Goal: Task Accomplishment & Management: Manage account settings

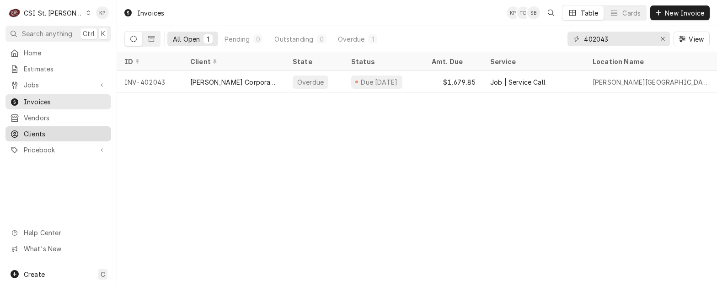
click at [38, 129] on span "Clients" at bounding box center [65, 134] width 83 height 10
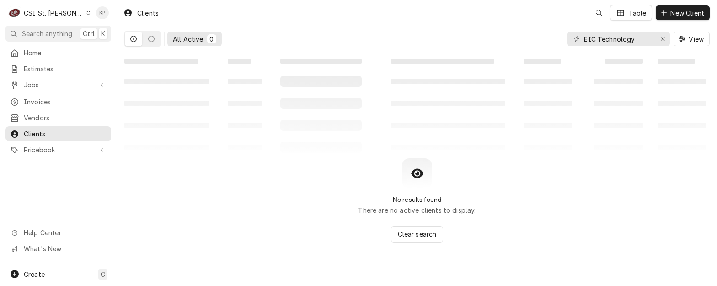
click at [87, 14] on icon "Dynamic Content Wrapper" at bounding box center [89, 13] width 4 height 5
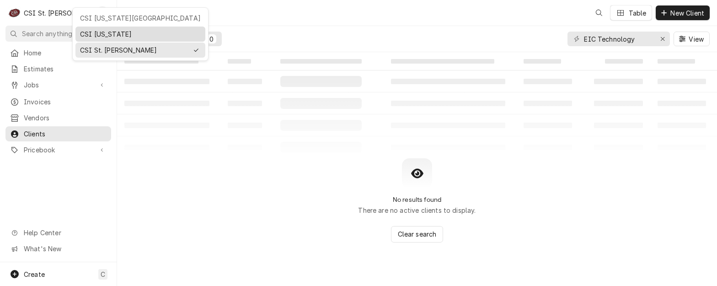
click at [96, 30] on div "CSI Kentucky" at bounding box center [140, 34] width 121 height 10
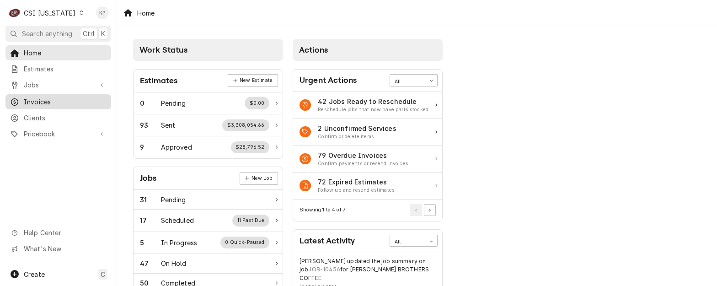
click at [45, 103] on span "Invoices" at bounding box center [65, 102] width 83 height 10
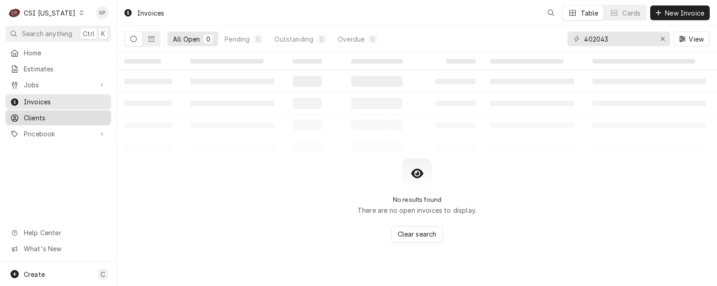
click at [41, 117] on span "Clients" at bounding box center [65, 118] width 83 height 10
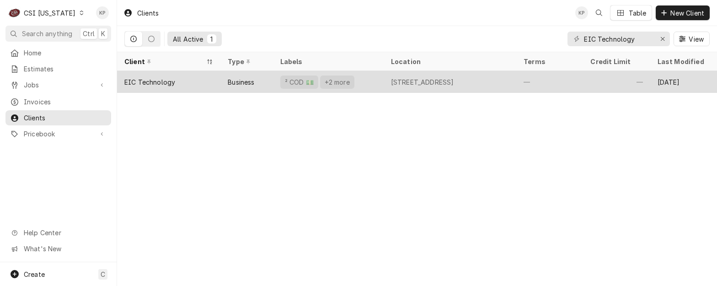
click at [164, 86] on div "EIC Technology" at bounding box center [168, 82] width 103 height 22
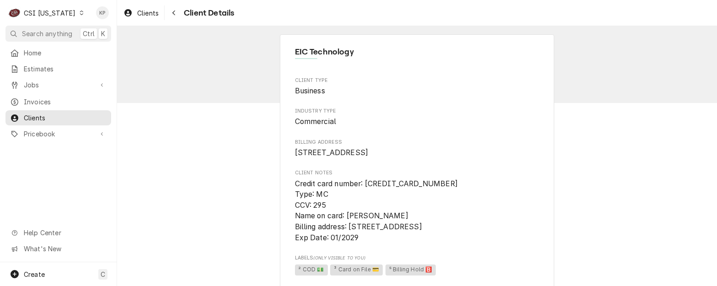
click at [163, 81] on div "C CSI Kentucky KP Search anything Ctrl K Home Estimates Jobs Jobs Job Series In…" at bounding box center [358, 143] width 717 height 286
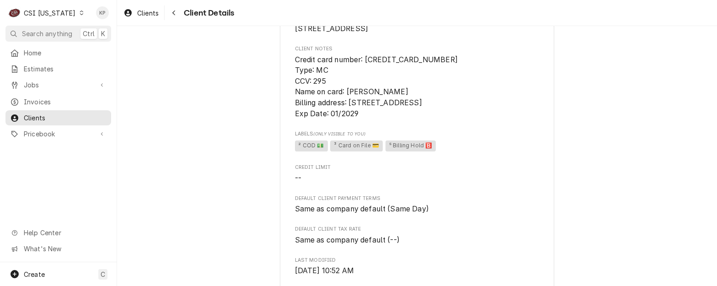
scroll to position [137, 0]
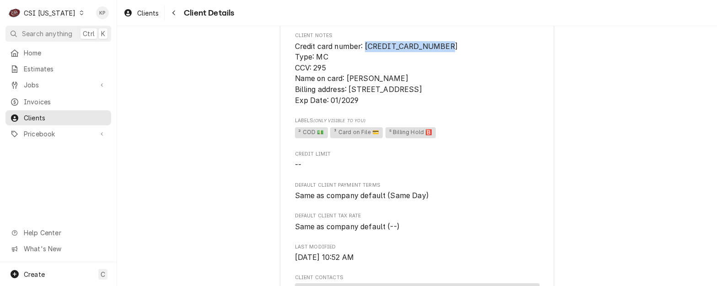
drag, startPoint x: 364, startPoint y: 57, endPoint x: 446, endPoint y: 57, distance: 82.3
click at [446, 57] on span "Credit card number: 5569 2600 0213 8479 Type: MC CCV: 295 Name on card: Donald …" at bounding box center [417, 73] width 245 height 65
drag, startPoint x: 446, startPoint y: 57, endPoint x: 426, endPoint y: 58, distance: 20.6
copy span "5569 2600 0213 8479"
click at [511, 158] on span "Credit Limit" at bounding box center [417, 153] width 245 height 7
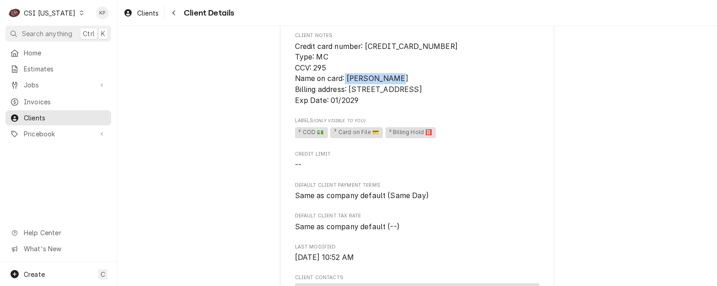
drag, startPoint x: 346, startPoint y: 86, endPoint x: 401, endPoint y: 88, distance: 54.9
click at [401, 88] on span "Credit card number: 5569 2600 0213 8479 Type: MC CCV: 295 Name on card: Donald …" at bounding box center [417, 73] width 245 height 65
copy span "Donald Marcum"
drag, startPoint x: 478, startPoint y: 114, endPoint x: 460, endPoint y: 108, distance: 18.2
click at [478, 106] on span "Credit card number: 5569 2600 0213 8479 Type: MC CCV: 295 Name on card: Donald …" at bounding box center [417, 73] width 245 height 65
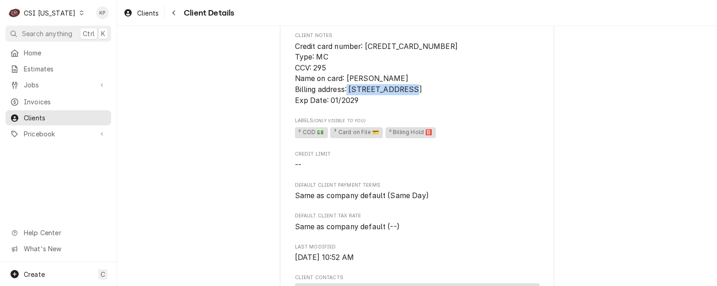
drag, startPoint x: 347, startPoint y: 102, endPoint x: 405, endPoint y: 102, distance: 58.1
click at [405, 102] on span "Credit card number: 5569 2600 0213 8479 Type: MC CCV: 295 Name on card: Donald …" at bounding box center [376, 73] width 163 height 63
copy span "6701 Artisan Way"
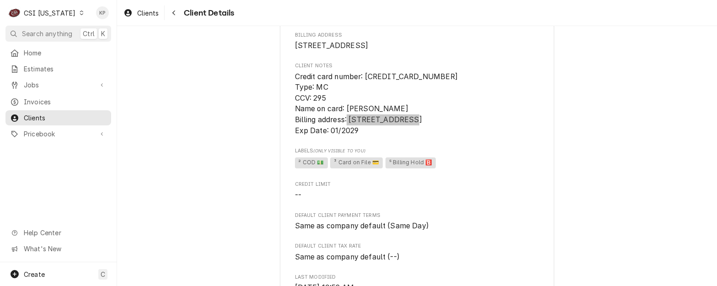
scroll to position [91, 0]
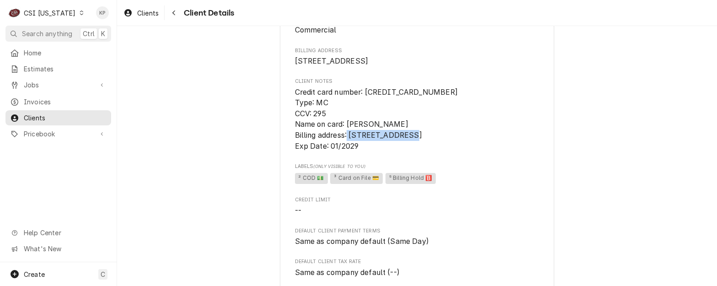
click at [480, 142] on span "Credit card number: [CREDIT_CARD_NUMBER] Type: MC CCV: 295 Name on card: [PERSO…" at bounding box center [417, 119] width 245 height 65
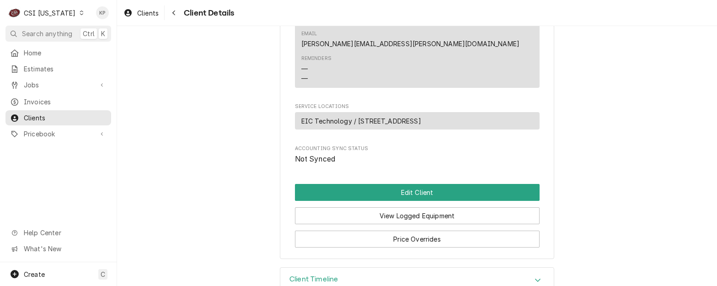
scroll to position [514, 0]
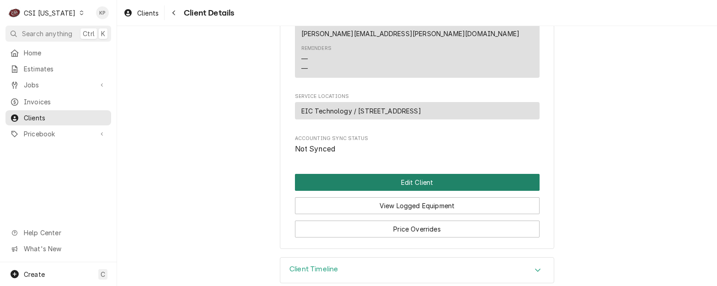
click at [409, 175] on button "Edit Client" at bounding box center [417, 182] width 245 height 17
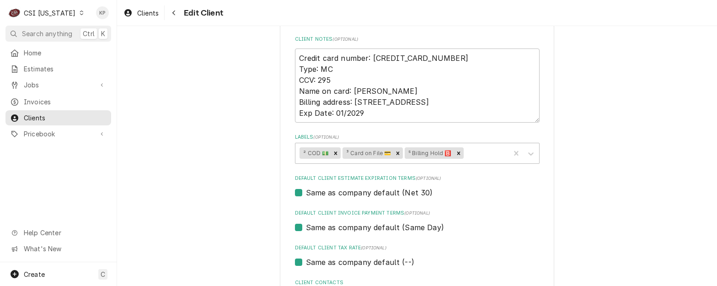
scroll to position [412, 0]
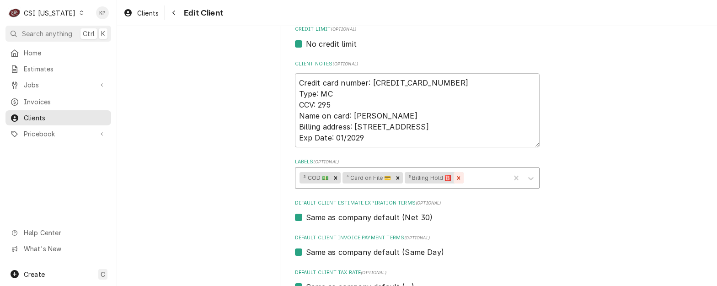
click at [455, 177] on icon "Remove ⁵ Billing Hold 🅱️" at bounding box center [458, 178] width 6 height 6
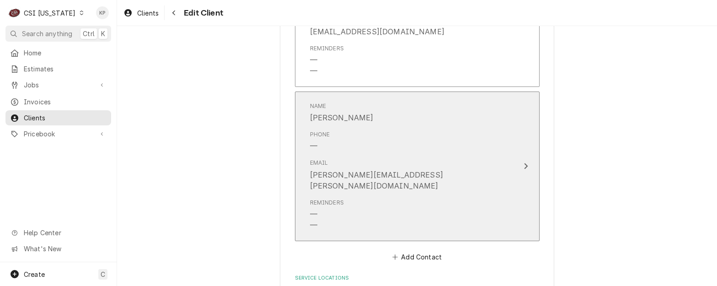
scroll to position [888, 0]
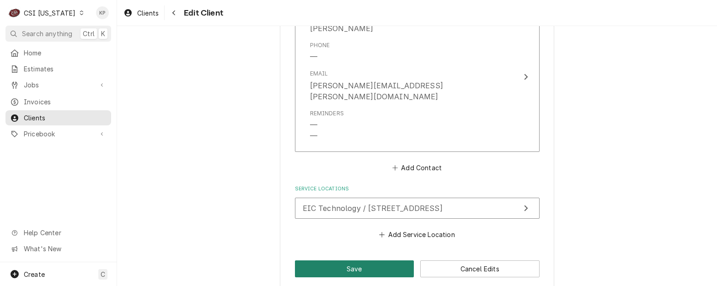
click at [342, 260] on button "Save" at bounding box center [354, 268] width 119 height 17
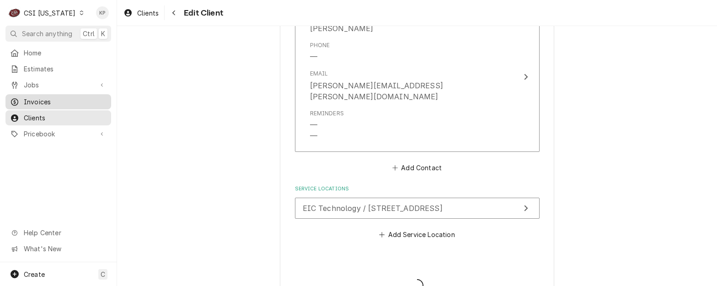
type textarea "x"
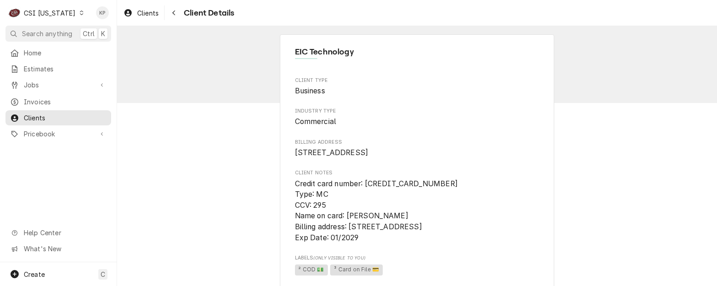
click at [80, 14] on icon "Dynamic Content Wrapper" at bounding box center [82, 13] width 4 height 5
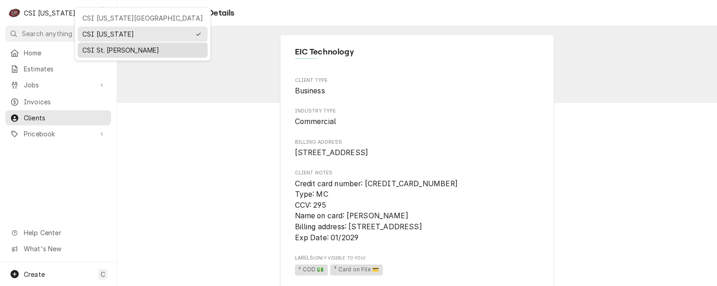
click at [95, 50] on div "CSI St. [PERSON_NAME]" at bounding box center [142, 50] width 121 height 10
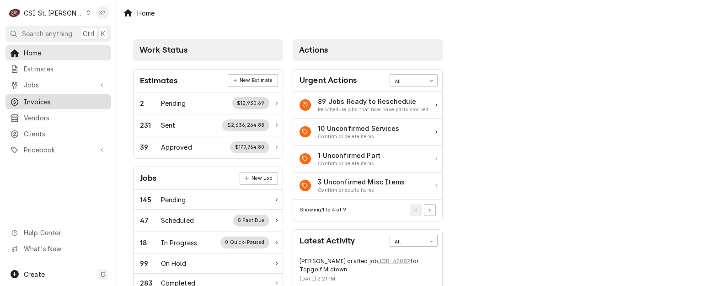
click at [43, 100] on span "Invoices" at bounding box center [65, 102] width 83 height 10
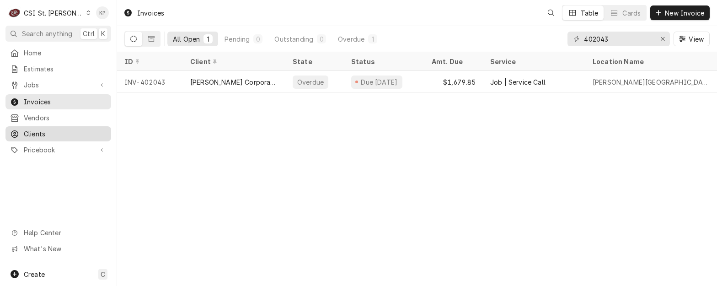
click at [37, 129] on span "Clients" at bounding box center [65, 134] width 83 height 10
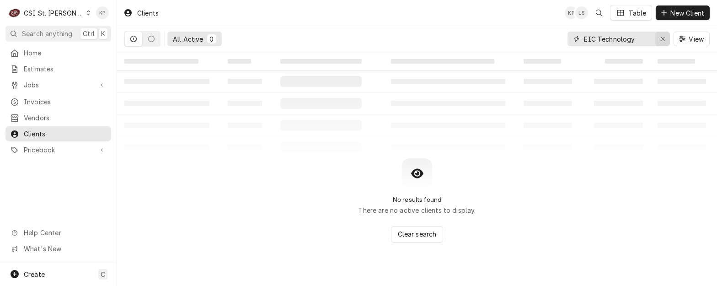
click at [661, 38] on icon "Erase input" at bounding box center [662, 39] width 5 height 6
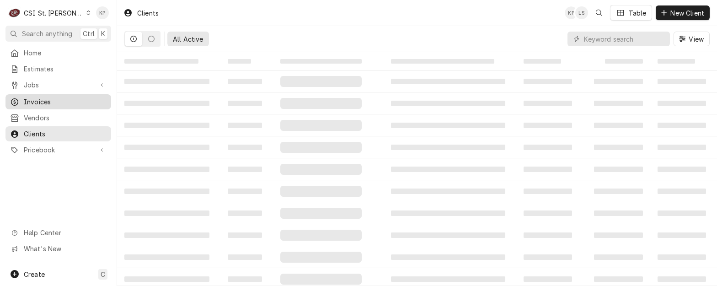
click at [38, 102] on span "Invoices" at bounding box center [65, 102] width 83 height 10
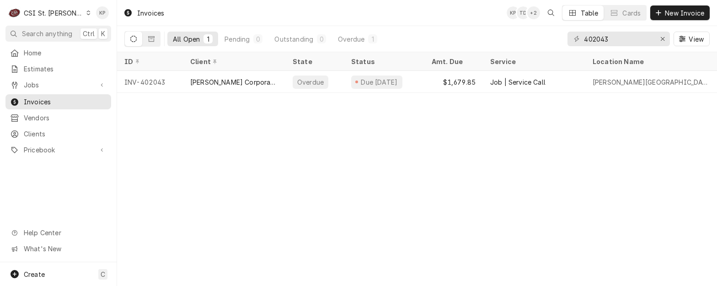
click at [661, 39] on icon "Erase input" at bounding box center [662, 39] width 5 height 6
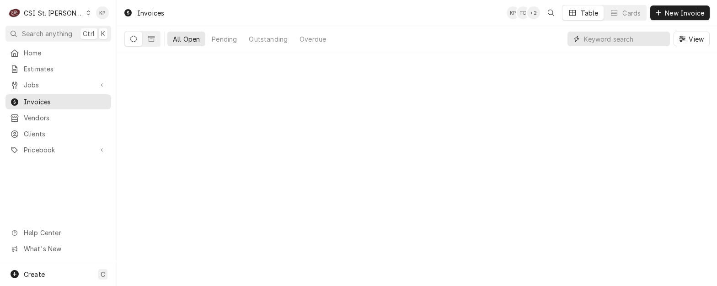
click at [598, 37] on input "Dynamic Content Wrapper" at bounding box center [624, 39] width 81 height 15
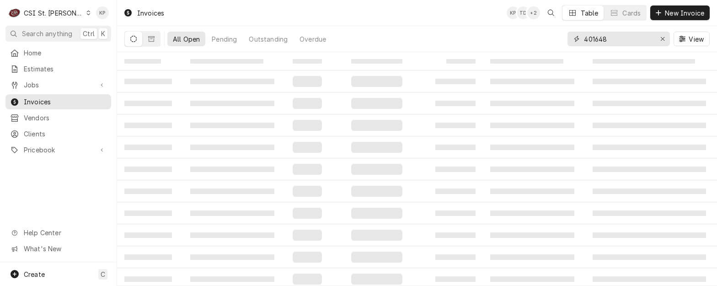
type input "401648"
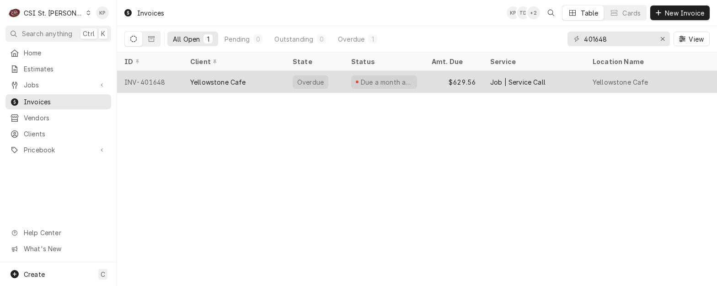
click at [156, 79] on div "INV-401648" at bounding box center [150, 82] width 66 height 22
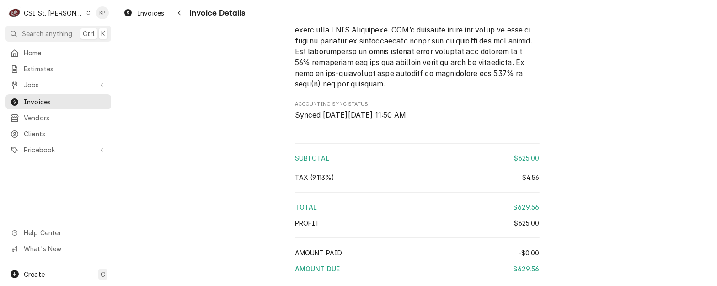
scroll to position [1685, 0]
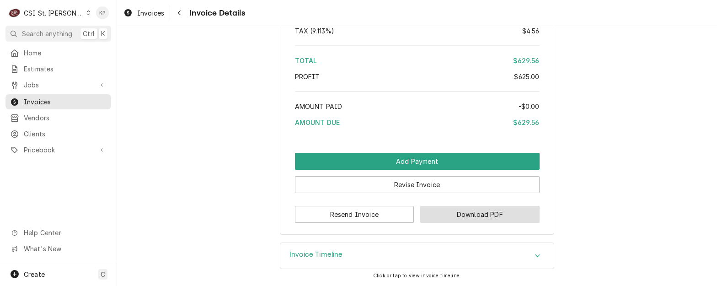
click at [439, 219] on button "Download PDF" at bounding box center [479, 214] width 119 height 17
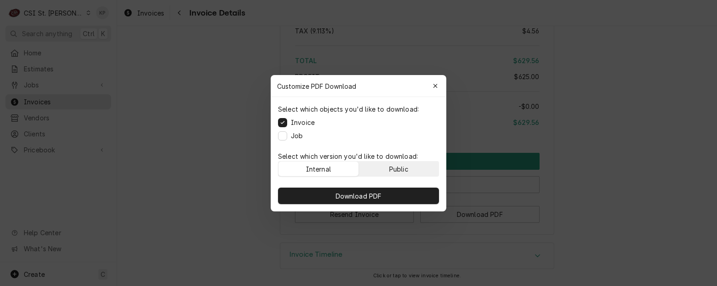
click at [415, 173] on button "Public" at bounding box center [399, 168] width 80 height 15
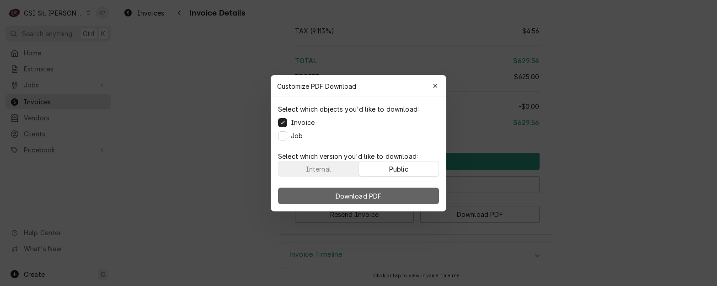
click at [425, 191] on button "Download PDF" at bounding box center [358, 195] width 161 height 16
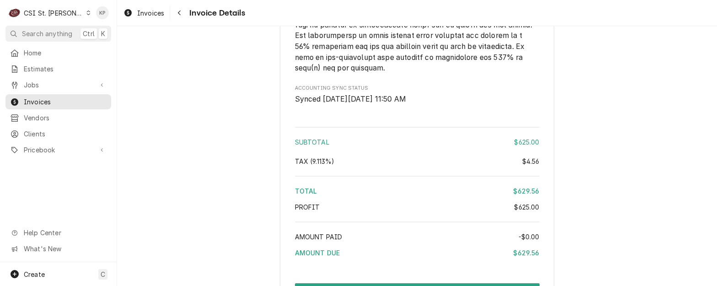
scroll to position [1502, 0]
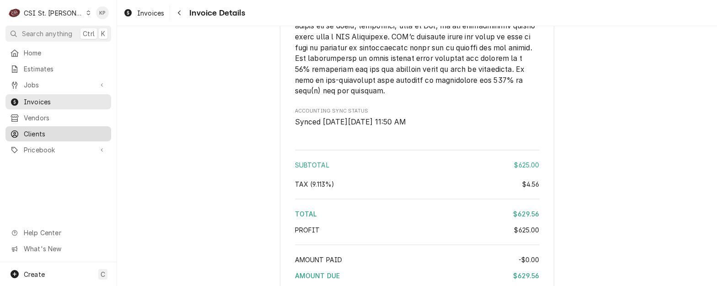
click at [45, 129] on span "Clients" at bounding box center [65, 134] width 83 height 10
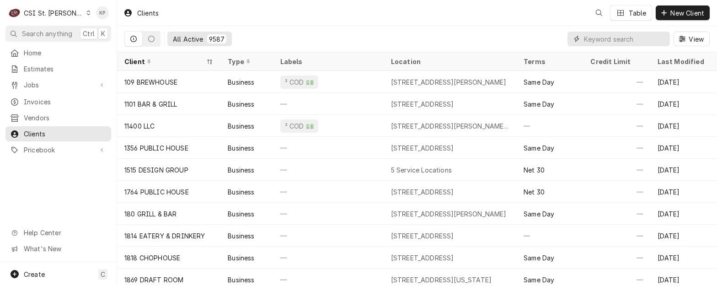
click at [610, 37] on input "Dynamic Content Wrapper" at bounding box center [624, 39] width 81 height 15
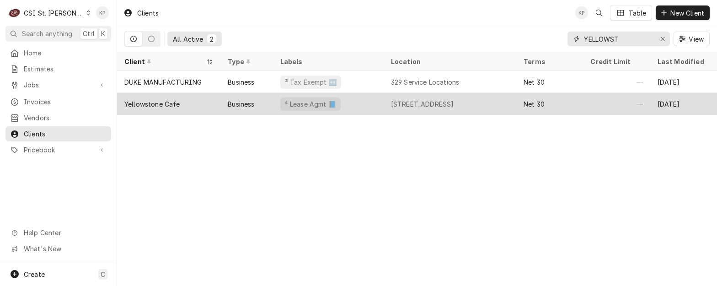
type input "YELLOWST"
click at [171, 103] on div "Yellowstone Cafe" at bounding box center [152, 104] width 56 height 10
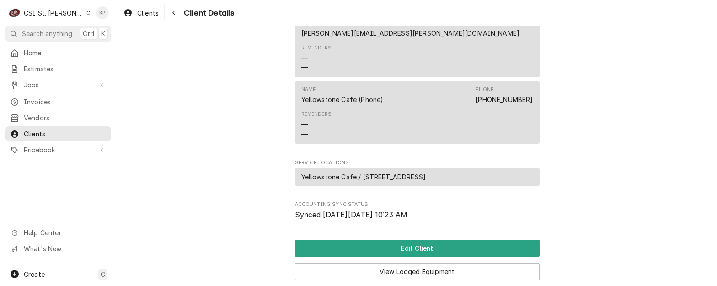
scroll to position [503, 0]
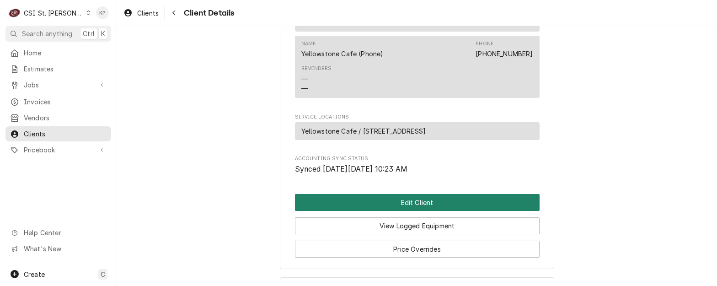
click at [419, 206] on button "Edit Client" at bounding box center [417, 202] width 245 height 17
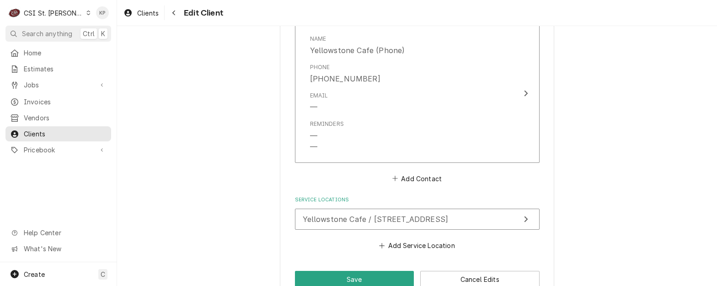
scroll to position [1061, 0]
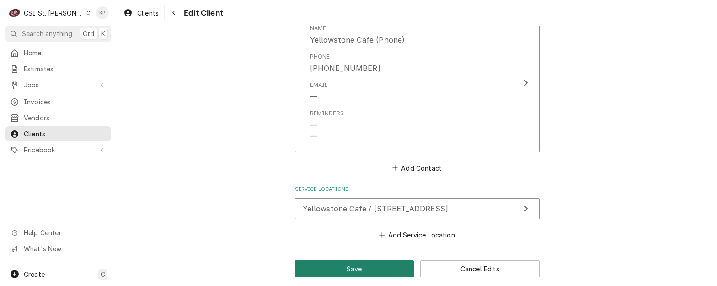
click at [382, 260] on button "Save" at bounding box center [354, 268] width 119 height 17
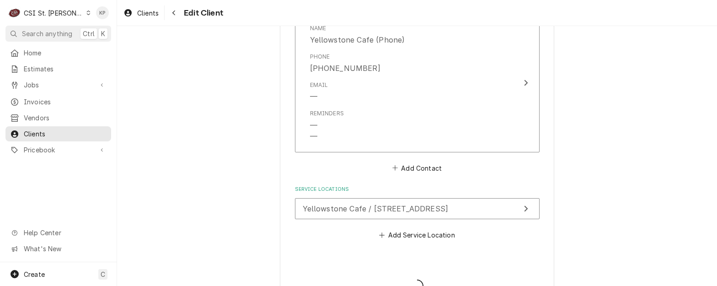
type textarea "x"
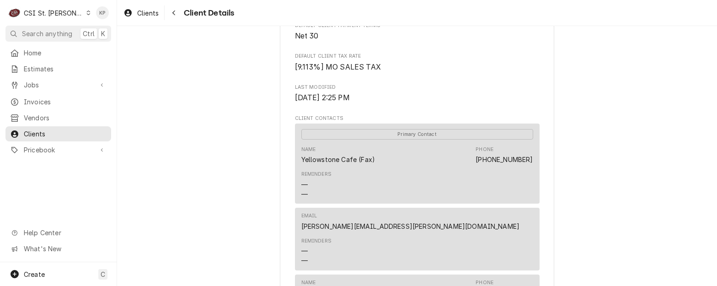
scroll to position [274, 0]
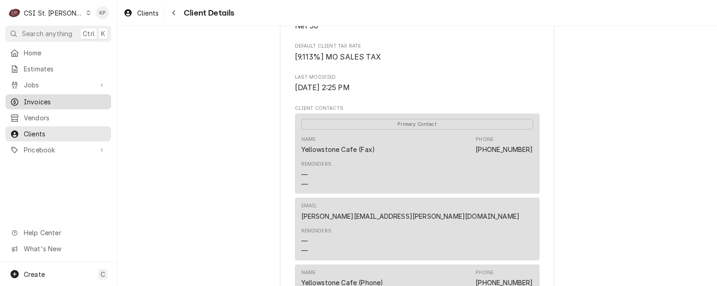
click at [36, 102] on span "Invoices" at bounding box center [65, 102] width 83 height 10
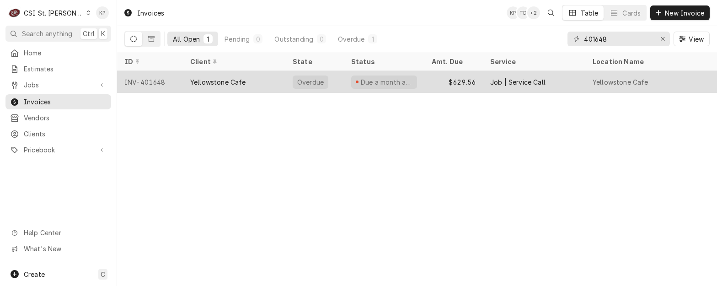
click at [150, 81] on div "INV-401648" at bounding box center [150, 82] width 66 height 22
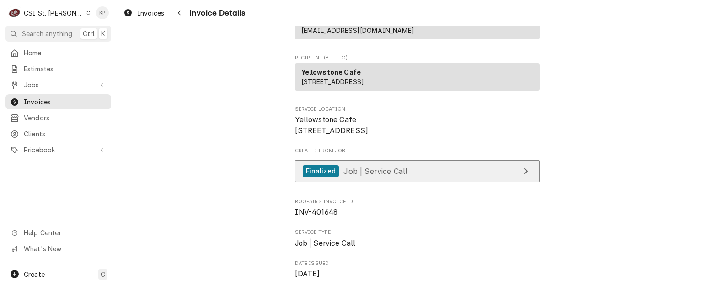
scroll to position [137, 0]
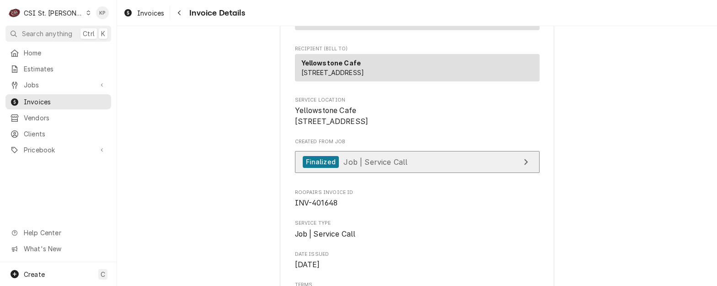
click at [326, 168] on div "Finalized" at bounding box center [321, 162] width 36 height 12
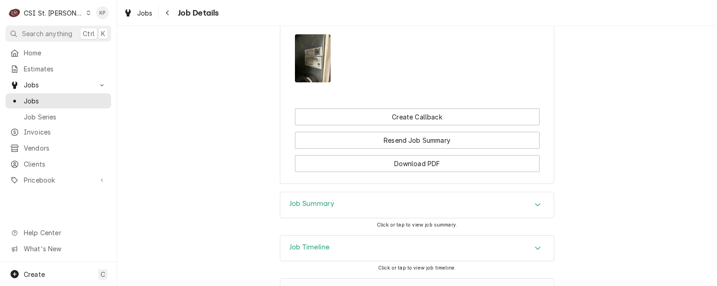
scroll to position [1094, 0]
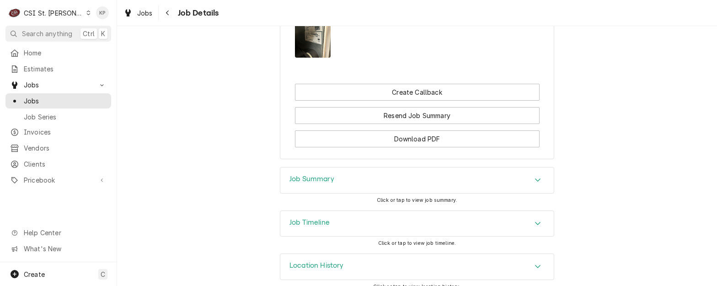
click at [535, 262] on icon "Accordion Header" at bounding box center [538, 265] width 6 height 7
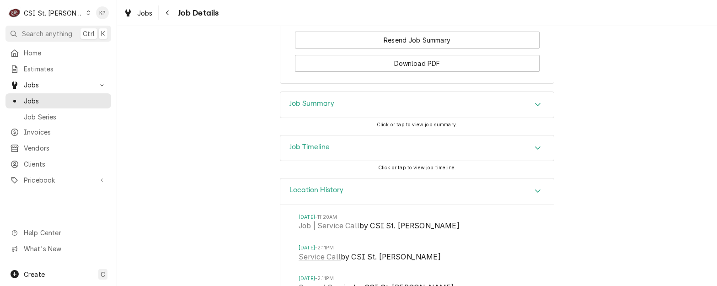
scroll to position [1185, 0]
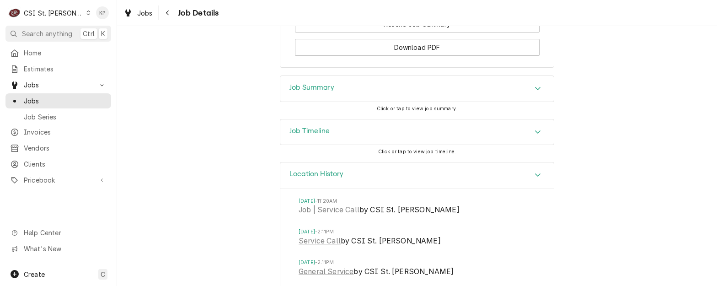
click at [86, 12] on icon "Dynamic Content Wrapper" at bounding box center [88, 13] width 4 height 5
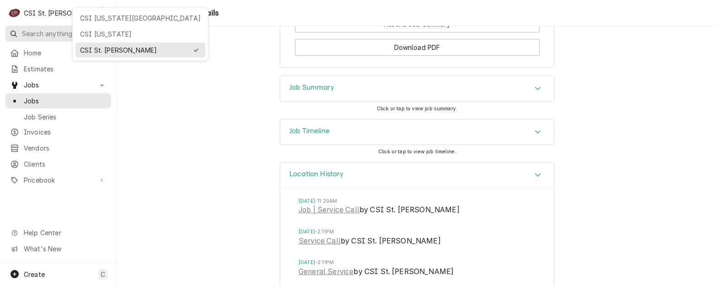
click at [88, 33] on div "CSI [US_STATE]" at bounding box center [140, 34] width 121 height 10
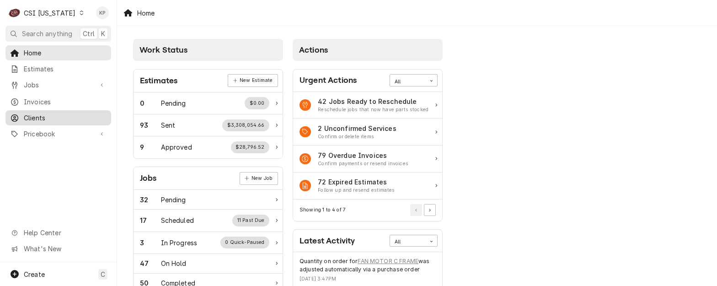
click at [37, 115] on span "Clients" at bounding box center [65, 118] width 83 height 10
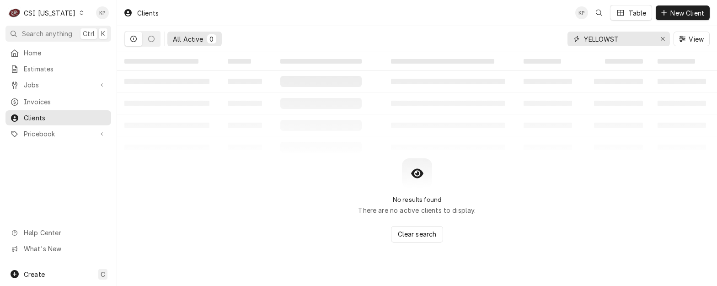
click at [662, 39] on icon "Erase input" at bounding box center [663, 39] width 4 height 4
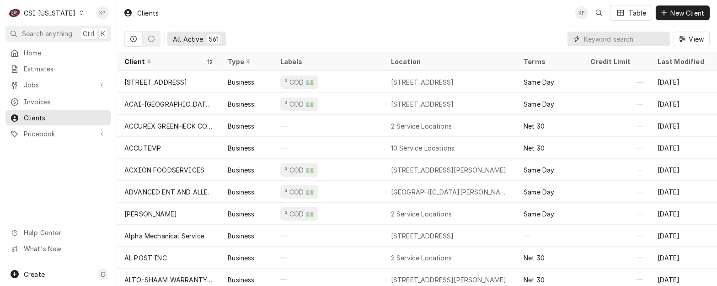
paste input "ELEVATE LIFE [DEMOGRAPHIC_DATA]"
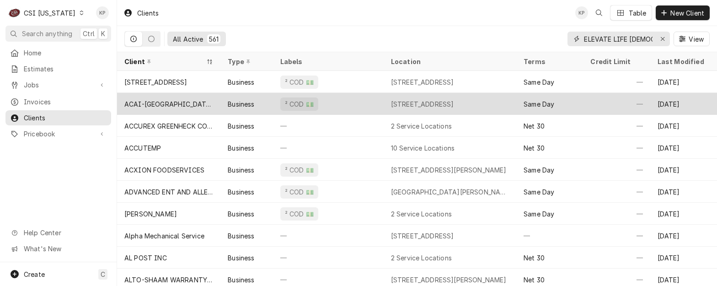
scroll to position [0, 5]
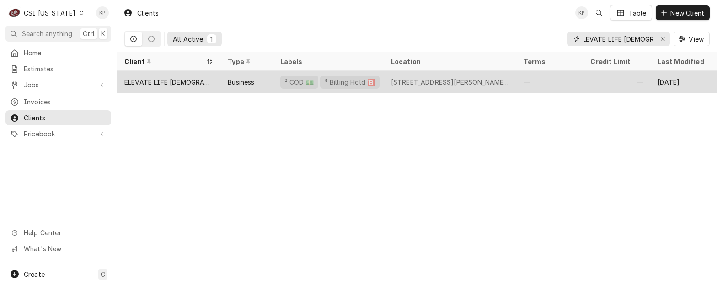
type input "ELEVATE LIFE [DEMOGRAPHIC_DATA]"
click at [186, 78] on div "ELEVATE LIFE [DEMOGRAPHIC_DATA]" at bounding box center [168, 82] width 89 height 10
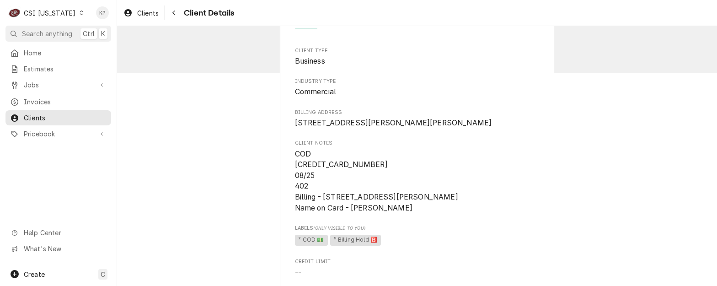
scroll to position [46, 0]
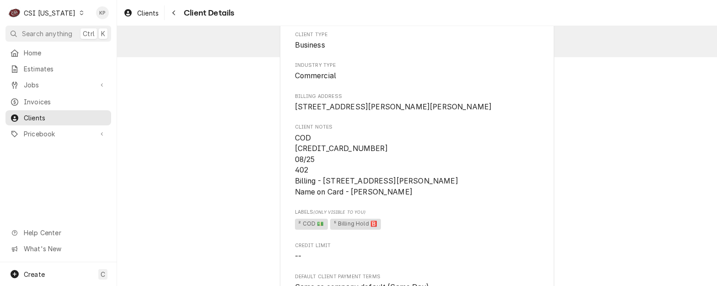
click at [396, 166] on span "COD [CREDIT_CARD_NUMBER] 08/25 402 Billing - [STREET_ADDRESS][PERSON_NAME] Name…" at bounding box center [417, 165] width 245 height 65
drag, startPoint x: 373, startPoint y: 158, endPoint x: 289, endPoint y: 158, distance: 83.7
drag, startPoint x: 289, startPoint y: 158, endPoint x: 294, endPoint y: 157, distance: 5.5
copy span "6011-0015-5594-6518"
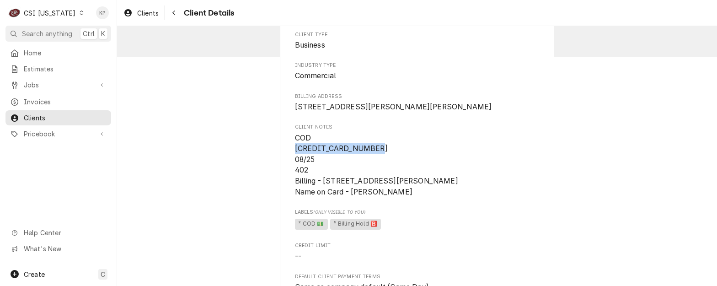
click at [372, 164] on span "COD [CREDIT_CARD_NUMBER] 08/25 402 Billing - [STREET_ADDRESS][PERSON_NAME] Name…" at bounding box center [417, 165] width 245 height 65
drag, startPoint x: 310, startPoint y: 160, endPoint x: 370, endPoint y: 160, distance: 60.4
click at [370, 160] on span "COD [CREDIT_CARD_NUMBER] 08/25 402 Billing - [STREET_ADDRESS][PERSON_NAME] Name…" at bounding box center [417, 165] width 245 height 65
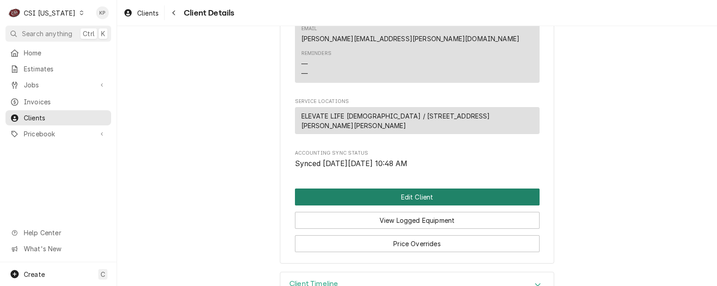
scroll to position [514, 0]
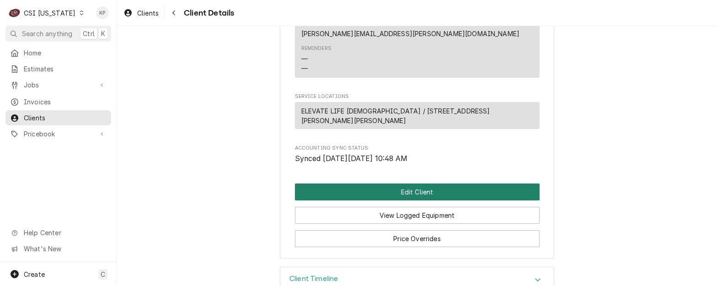
click at [372, 183] on button "Edit Client" at bounding box center [417, 191] width 245 height 17
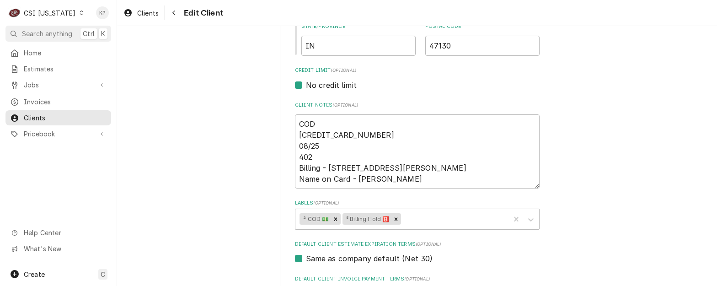
scroll to position [457, 0]
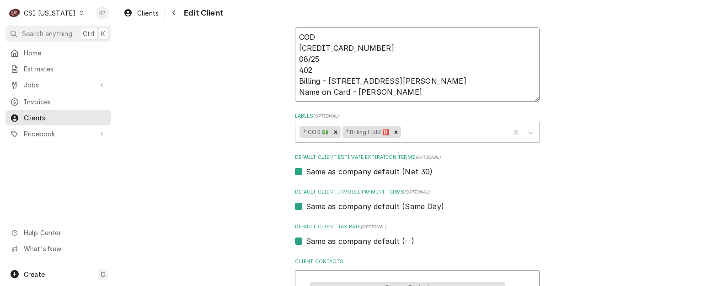
drag, startPoint x: 316, startPoint y: 48, endPoint x: 426, endPoint y: 47, distance: 110.2
click at [425, 48] on textarea "COD [CREDIT_CARD_NUMBER] 08/25 402 Billing - [STREET_ADDRESS][PERSON_NAME] Name…" at bounding box center [417, 64] width 245 height 74
type textarea "x"
type textarea "COD 6011- 08/25 402 Billing - [STREET_ADDRESS][PERSON_NAME] Name on Card - [PER…"
type textarea "x"
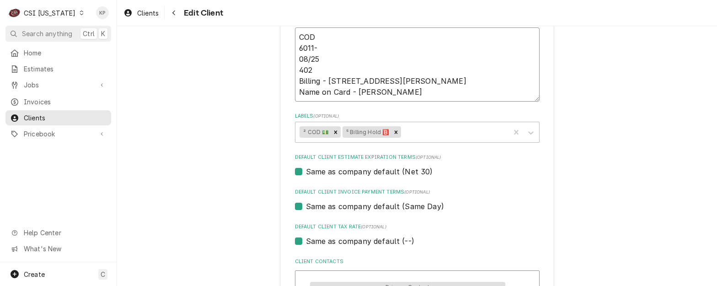
type textarea "COD 6011-0 08/25 402 Billing - [STREET_ADDRESS][PERSON_NAME] Name on Card - [PE…"
type textarea "x"
type textarea "COD 6011-01 08/25 402 Billing - 1818 Wesley Court - Jeffersonville - 47130 Name…"
type textarea "x"
type textarea "COD 6011-013 08/25 402 Billing - 1818 Wesley Court - Jeffersonville - 47130 Nam…"
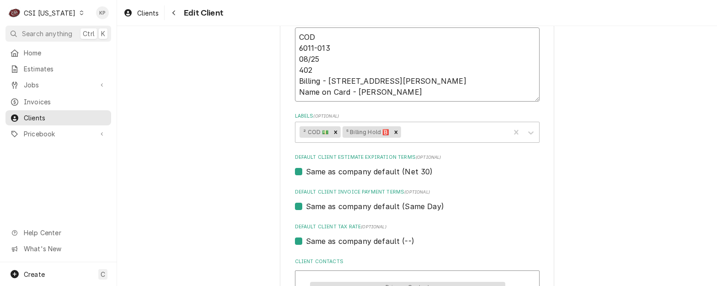
type textarea "x"
type textarea "COD 6011-0135 08/25 402 Billing - 1818 Wesley Court - Jeffersonville - 47130 Na…"
type textarea "x"
type textarea "COD 6011-0135- 08/25 402 Billing - 1818 Wesley Court - Jeffersonville - 47130 N…"
type textarea "x"
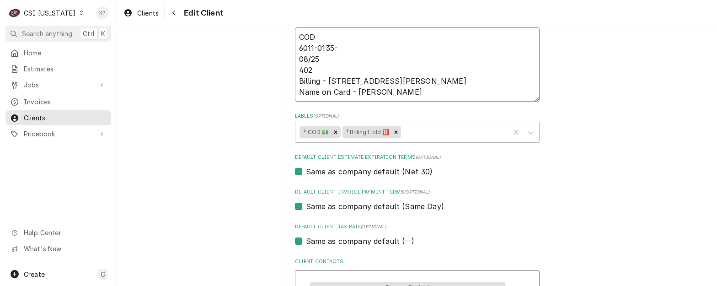
type textarea "COD 6011-0135-3 08/25 402 Billing - 1818 Wesley Court - Jeffersonville - 47130 …"
type textarea "x"
type textarea "COD 6011-0135-38 08/25 402 Billing - 1818 Wesley Court - Jeffersonville - 47130…"
type textarea "x"
type textarea "COD 6011-0135-381 08/25 402 Billing - 1818 Wesley Court - Jeffersonville - 4713…"
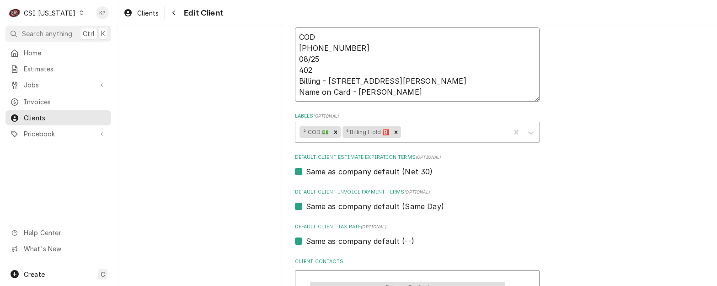
type textarea "x"
type textarea "COD 6011-0135-3815 08/25 402 Billing - 1818 Wesley Court - Jeffersonville - 471…"
type textarea "x"
type textarea "COD 6011-0135-3815- 08/25 402 Billing - 1818 Wesley Court - Jeffersonville - 47…"
type textarea "x"
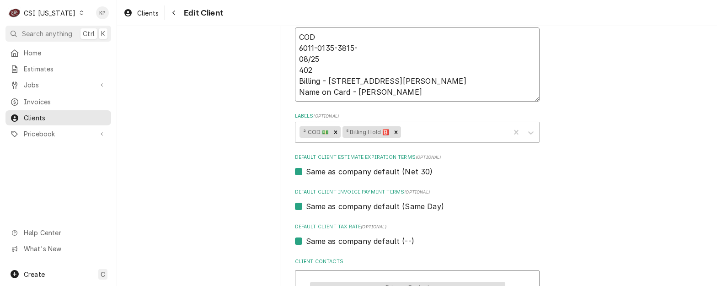
type textarea "COD 6011-0135-3815-9 08/25 402 Billing - 1818 Wesley Court - Jeffersonville - 4…"
type textarea "x"
type textarea "COD 6011-0135-3815-92 08/25 402 Billing - 1818 Wesley Court - Jeffersonville - …"
type textarea "x"
type textarea "COD 6011-0135-3815-925 08/25 402 Billing - 1818 Wesley Court - Jeffersonville -…"
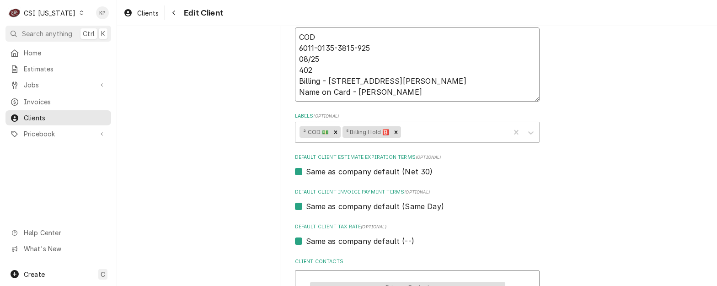
type textarea "x"
type textarea "COD 6011-0135-3815-9259 08/25 402 Billing - 1818 Wesley Court - Jeffersonville …"
drag, startPoint x: 295, startPoint y: 60, endPoint x: 316, endPoint y: 60, distance: 20.1
click at [316, 60] on textarea "COD 6011-0135-3815-9259 08/25 402 Billing - 1818 Wesley Court - Jeffersonville …" at bounding box center [417, 64] width 245 height 74
type textarea "x"
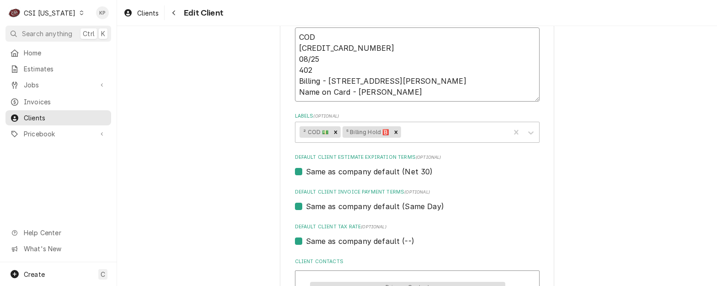
type textarea "COD 6011-0135-3815-9259 0 402 Billing - 1818 Wesley Court - Jeffersonville - 47…"
type textarea "x"
type textarea "COD 6011-0135-3815-9259 08 402 Billing - 1818 Wesley Court - Jeffersonville - 4…"
type textarea "x"
type textarea "COD 6011-0135-3815-9259 08/ 402 Billing - 1818 Wesley Court - Jeffersonville - …"
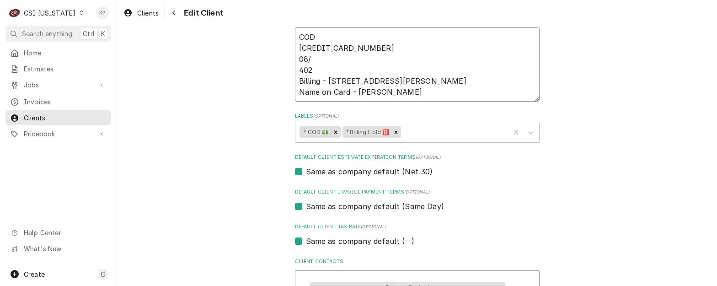
type textarea "x"
type textarea "COD 6011-0135-3815-9259 08/3 402 Billing - 1818 Wesley Court - Jeffersonville -…"
type textarea "x"
type textarea "COD 6011-0135-3815-9259 08/30 402 Billing - 1818 Wesley Court - Jeffersonville …"
drag, startPoint x: 296, startPoint y: 69, endPoint x: 310, endPoint y: 69, distance: 14.2
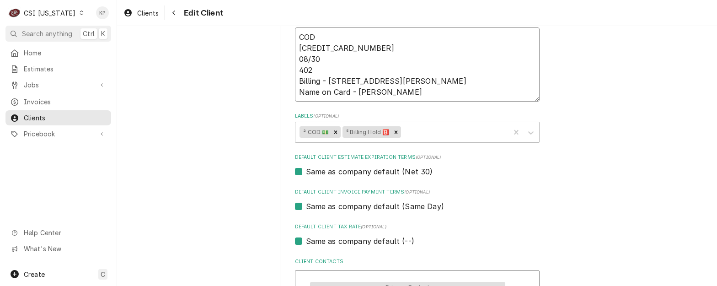
click at [310, 69] on textarea "COD 6011-0135-3815-9259 08/30 402 Billing - 1818 Wesley Court - Jeffersonville …" at bounding box center [417, 64] width 245 height 74
type textarea "x"
type textarea "COD 6011-0135-3815-9259 08/30 1 Billing - 1818 Wesley Court - Jeffersonville - …"
type textarea "x"
type textarea "COD 6011-0135-3815-9259 08/30 16 Billing - 1818 Wesley Court - Jeffersonville -…"
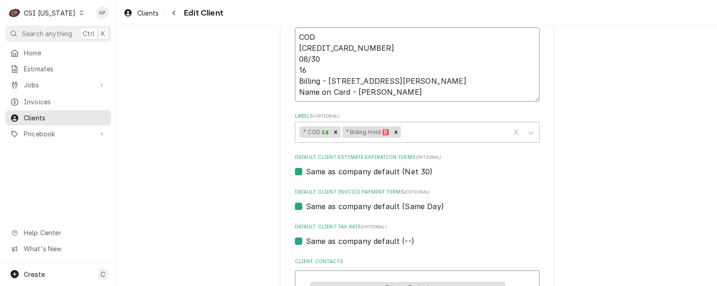
type textarea "x"
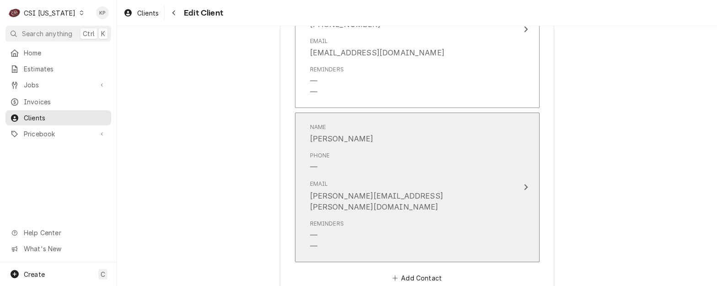
scroll to position [888, 0]
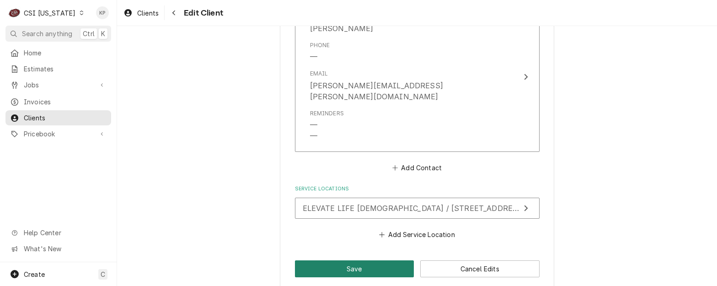
type textarea "COD [CREDIT_CARD_NUMBER] 08/30 169 Billing - [STREET_ADDRESS][PERSON_NAME] Name…"
click at [367, 260] on button "Save" at bounding box center [354, 268] width 119 height 17
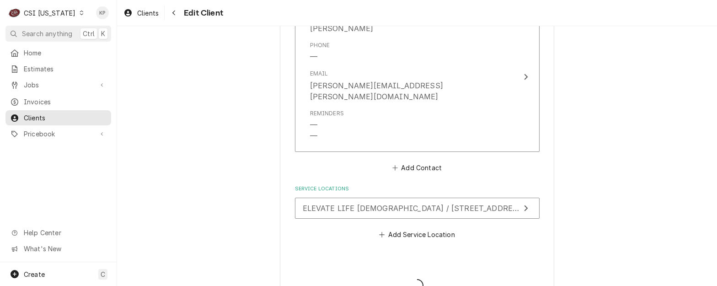
type textarea "x"
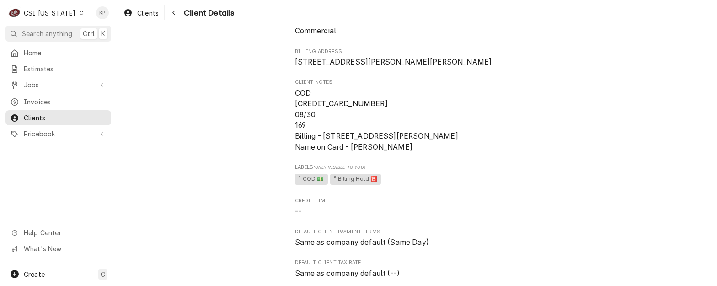
scroll to position [46, 0]
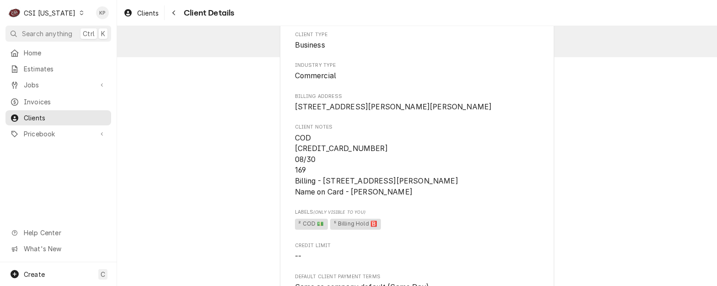
click at [427, 144] on span "COD [CREDIT_CARD_NUMBER] 08/30 169 Billing - [STREET_ADDRESS][PERSON_NAME] Name…" at bounding box center [417, 165] width 245 height 65
drag, startPoint x: 351, startPoint y: 202, endPoint x: 413, endPoint y: 202, distance: 61.7
click at [413, 198] on span "COD [CREDIT_CARD_NUMBER] 08/30 169 Billing - [STREET_ADDRESS][PERSON_NAME] Name…" at bounding box center [417, 165] width 245 height 65
drag, startPoint x: 413, startPoint y: 202, endPoint x: 355, endPoint y: 203, distance: 58.1
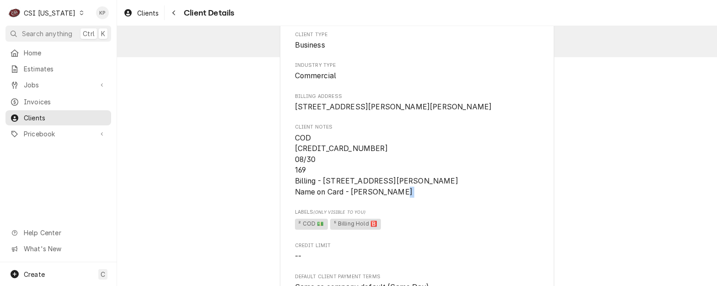
click at [355, 198] on span "COD [CREDIT_CARD_NUMBER] 08/30 169 Billing - [STREET_ADDRESS][PERSON_NAME] Name…" at bounding box center [417, 165] width 245 height 65
drag, startPoint x: 321, startPoint y: 192, endPoint x: 385, endPoint y: 193, distance: 63.6
click at [385, 193] on span "COD [CREDIT_CARD_NUMBER] 08/30 169 Billing - [STREET_ADDRESS][PERSON_NAME] Name…" at bounding box center [376, 165] width 163 height 63
drag, startPoint x: 385, startPoint y: 193, endPoint x: 374, endPoint y: 193, distance: 11.0
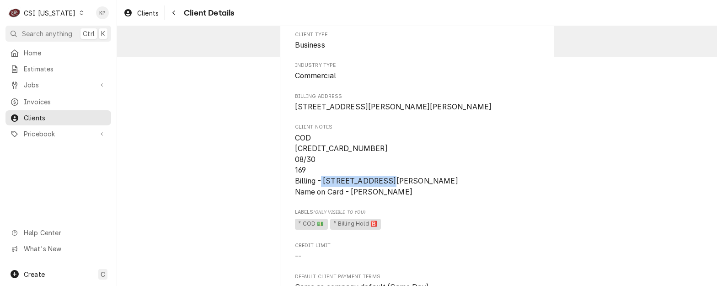
copy span "1818 Wesley Court"
click at [369, 166] on span "COD [CREDIT_CARD_NUMBER] 08/30 169 Billing - [STREET_ADDRESS][PERSON_NAME] Name…" at bounding box center [417, 165] width 245 height 65
drag, startPoint x: 369, startPoint y: 157, endPoint x: 277, endPoint y: 159, distance: 91.9
drag, startPoint x: 277, startPoint y: 159, endPoint x: 297, endPoint y: 159, distance: 20.1
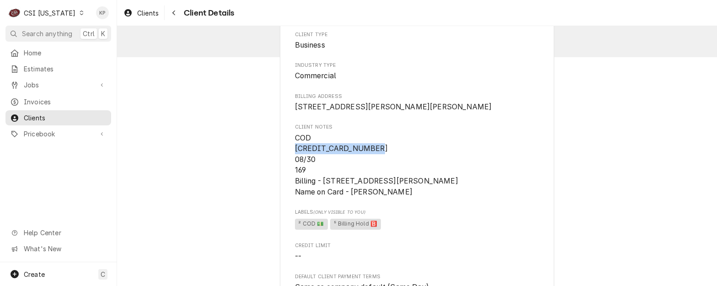
copy span "6011-0135-3815-9259"
drag, startPoint x: 350, startPoint y: 202, endPoint x: 423, endPoint y: 204, distance: 72.3
click at [423, 198] on span "COD [CREDIT_CARD_NUMBER] 08/30 169 Billing - [STREET_ADDRESS][PERSON_NAME] Name…" at bounding box center [417, 165] width 245 height 65
drag, startPoint x: 423, startPoint y: 204, endPoint x: 404, endPoint y: 206, distance: 18.4
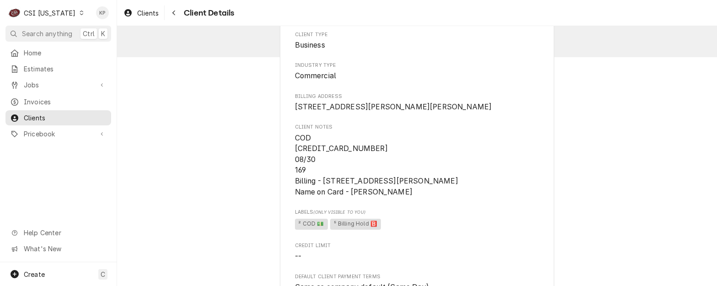
copy span "Jimmy P Moon III"
click at [459, 155] on span "COD [CREDIT_CARD_NUMBER] 08/30 169 Billing - [STREET_ADDRESS][PERSON_NAME] Name…" at bounding box center [417, 165] width 245 height 65
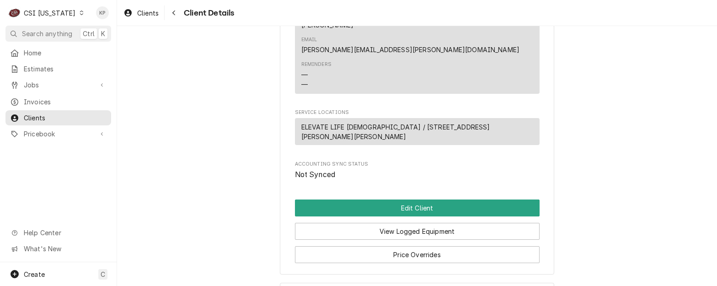
scroll to position [503, 0]
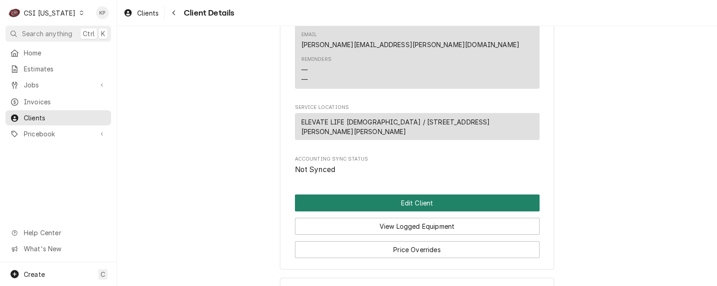
click at [380, 194] on button "Edit Client" at bounding box center [417, 202] width 245 height 17
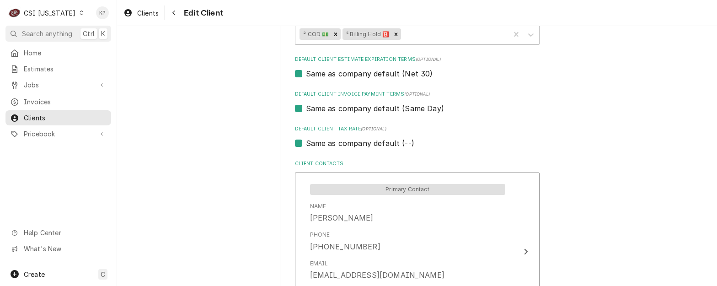
scroll to position [503, 0]
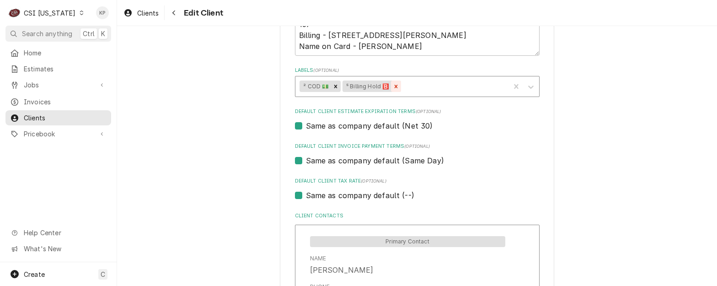
click at [395, 85] on icon "Remove ⁵ Billing Hold 🅱️" at bounding box center [396, 86] width 3 height 3
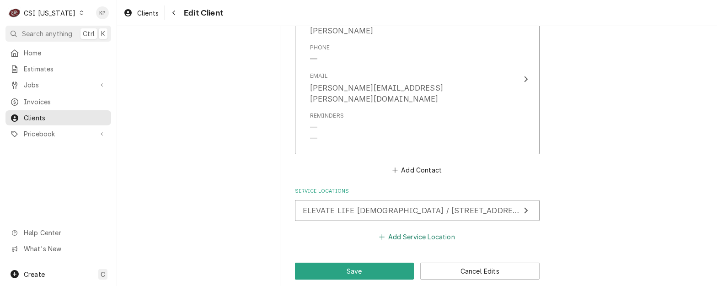
scroll to position [888, 0]
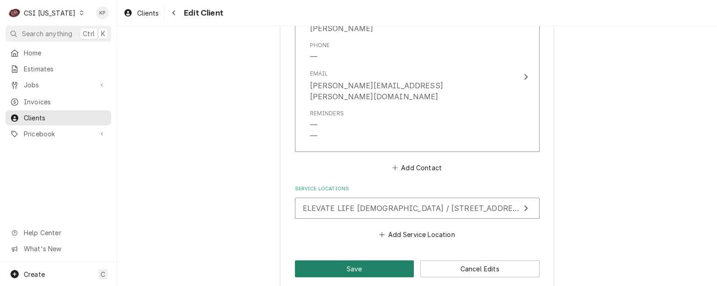
click at [361, 260] on button "Save" at bounding box center [354, 268] width 119 height 17
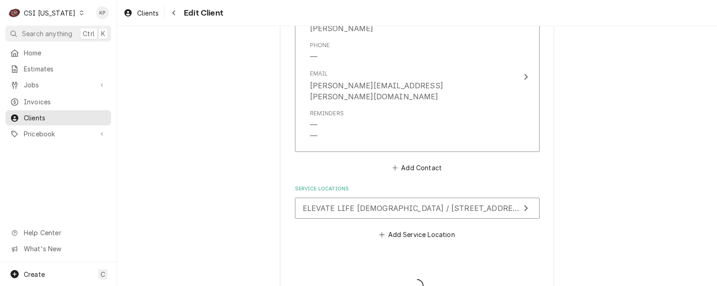
type textarea "x"
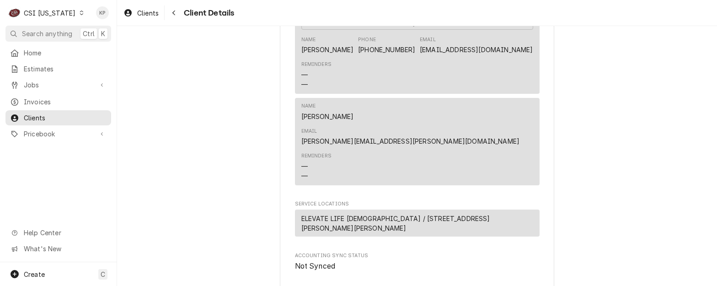
scroll to position [320, 0]
